Goal: Task Accomplishment & Management: Manage account settings

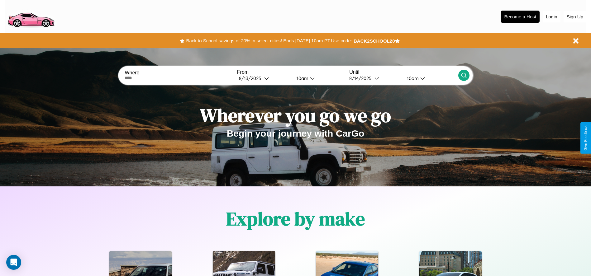
scroll to position [129, 0]
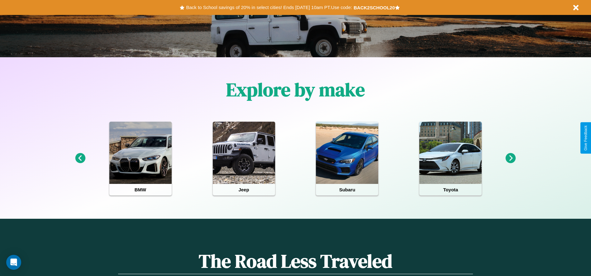
click at [511, 159] on icon at bounding box center [511, 158] width 10 height 10
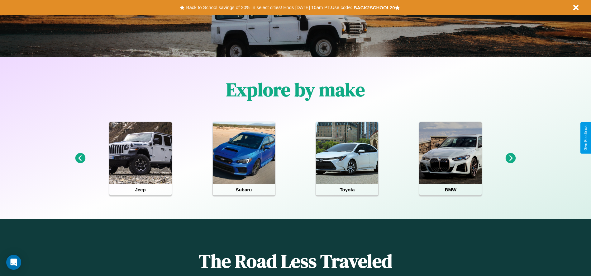
click at [511, 159] on icon at bounding box center [511, 158] width 10 height 10
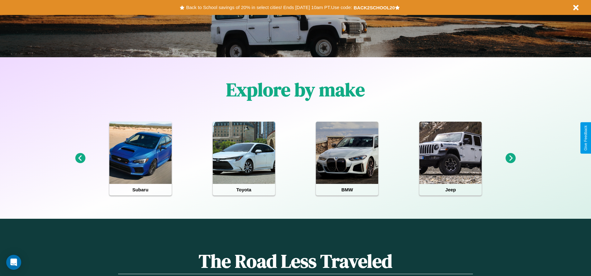
click at [511, 159] on icon at bounding box center [511, 158] width 10 height 10
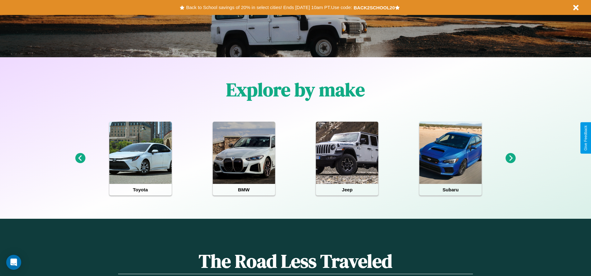
click at [80, 159] on icon at bounding box center [80, 158] width 10 height 10
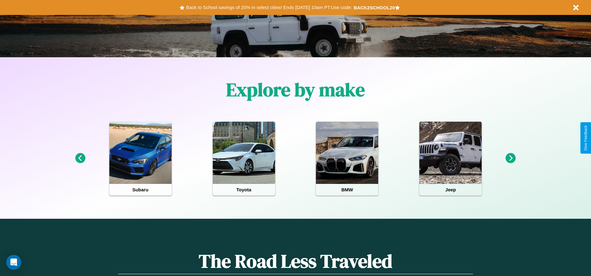
click at [80, 159] on icon at bounding box center [80, 158] width 10 height 10
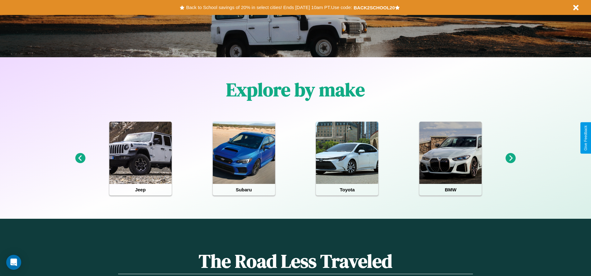
scroll to position [0, 0]
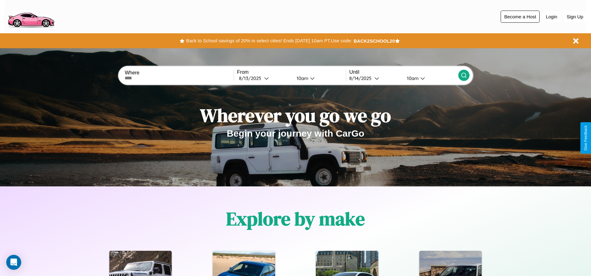
click at [520, 17] on button "Become a Host" at bounding box center [520, 17] width 39 height 12
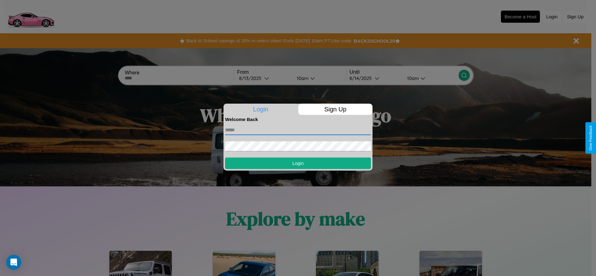
click at [298, 130] on input "text" at bounding box center [298, 130] width 146 height 10
type input "**********"
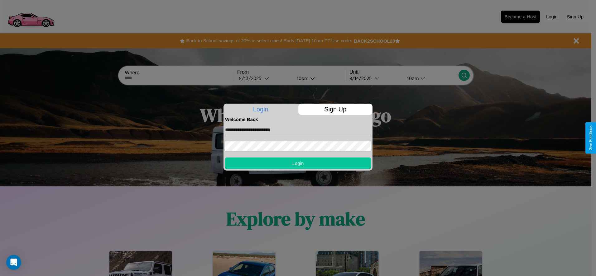
click at [298, 163] on button "Login" at bounding box center [298, 164] width 146 height 12
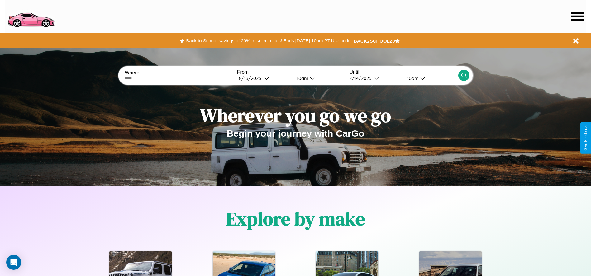
click at [578, 16] on icon at bounding box center [578, 16] width 12 height 9
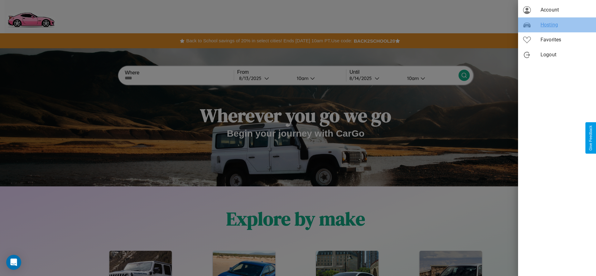
click at [557, 25] on span "Hosting" at bounding box center [566, 24] width 50 height 7
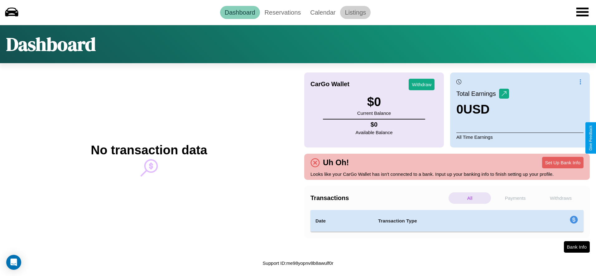
click at [355, 12] on link "Listings" at bounding box center [355, 12] width 31 height 13
